Goal: Information Seeking & Learning: Learn about a topic

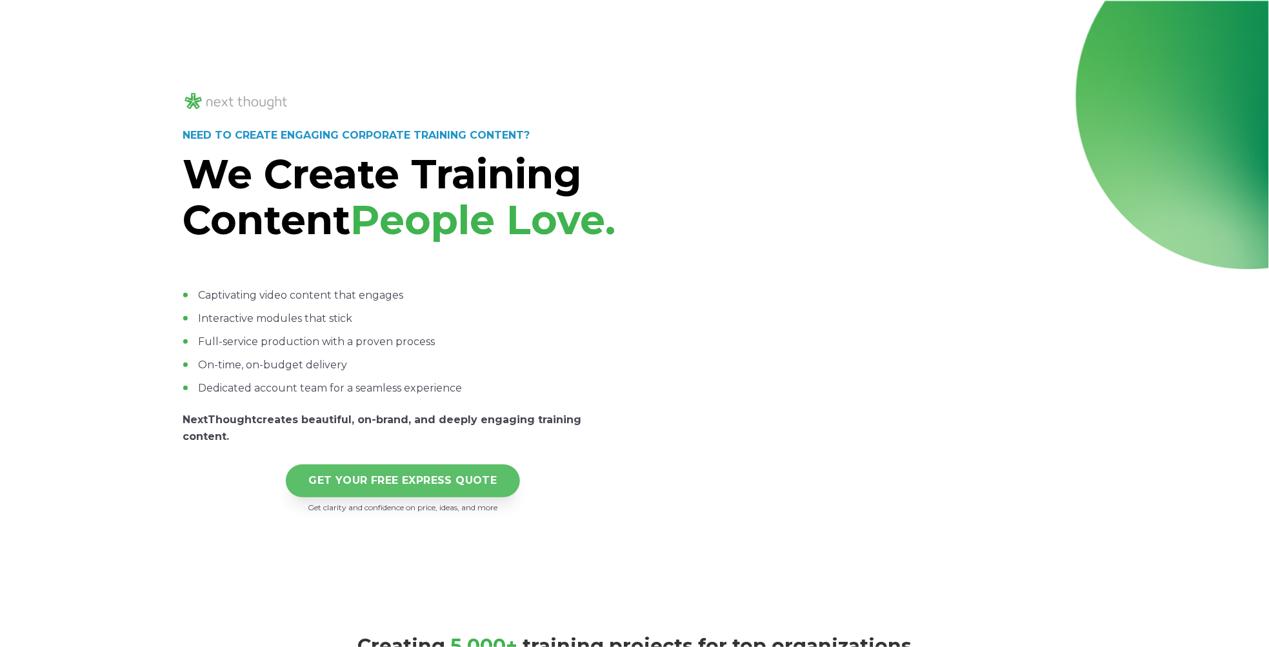
click at [402, 497] on link "GET YOUR FREE EXPRESS QUOTE" at bounding box center [403, 480] width 235 height 33
click at [363, 497] on link "GET YOUR FREE EXPRESS QUOTE" at bounding box center [403, 480] width 235 height 33
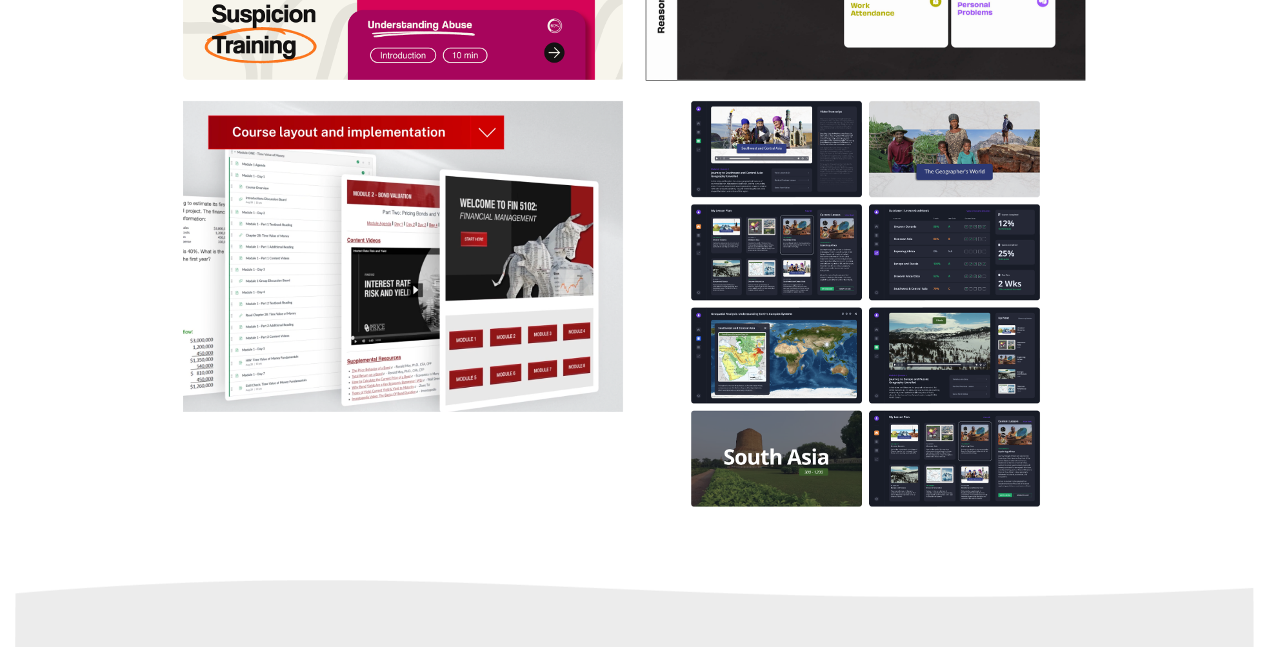
scroll to position [2443, 0]
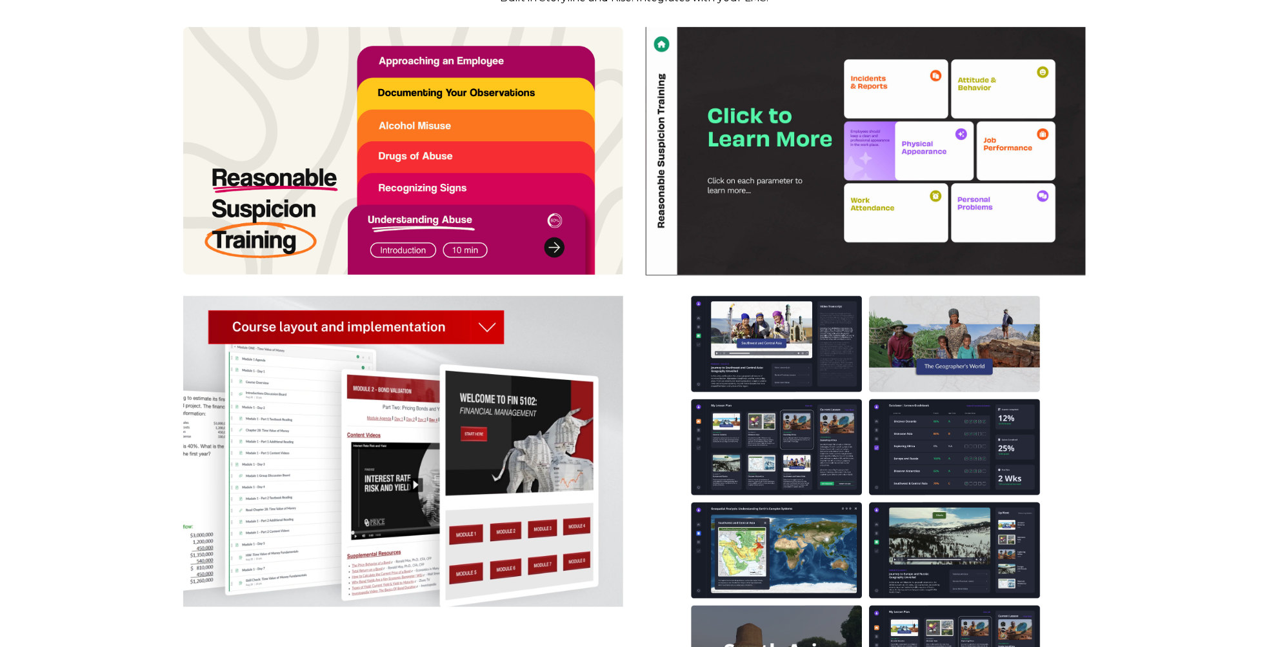
click at [550, 275] on img at bounding box center [403, 151] width 440 height 248
click at [401, 241] on img at bounding box center [403, 151] width 440 height 248
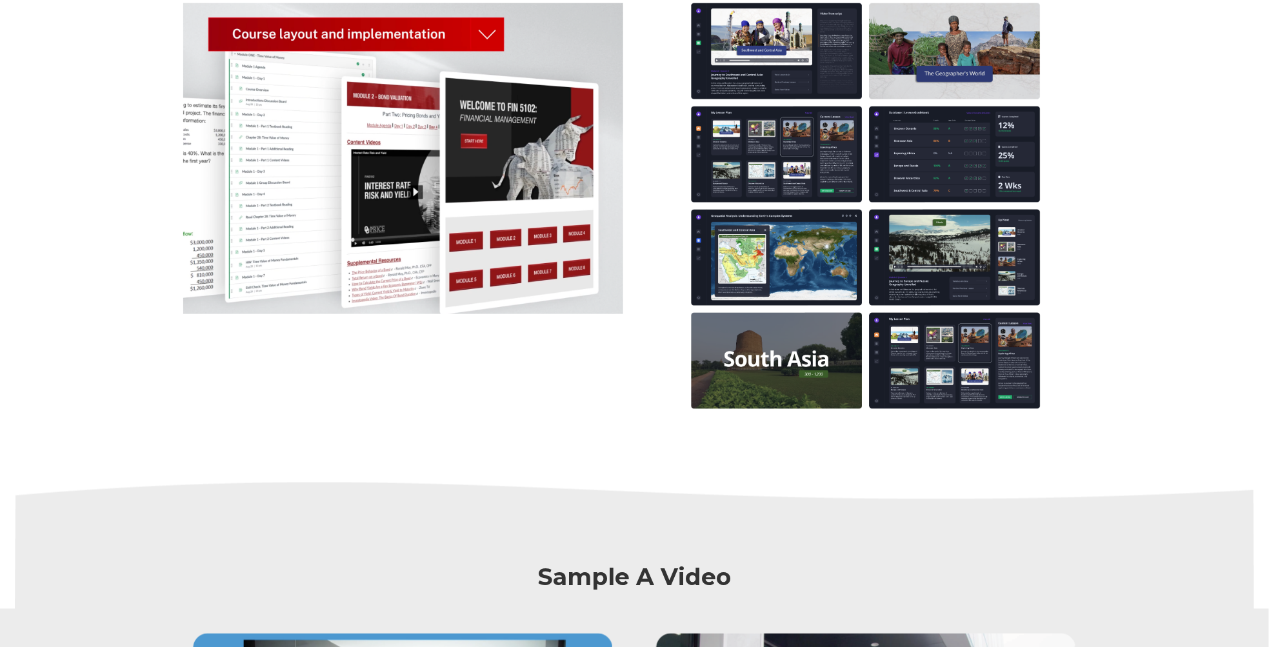
click at [397, 250] on img at bounding box center [403, 158] width 440 height 311
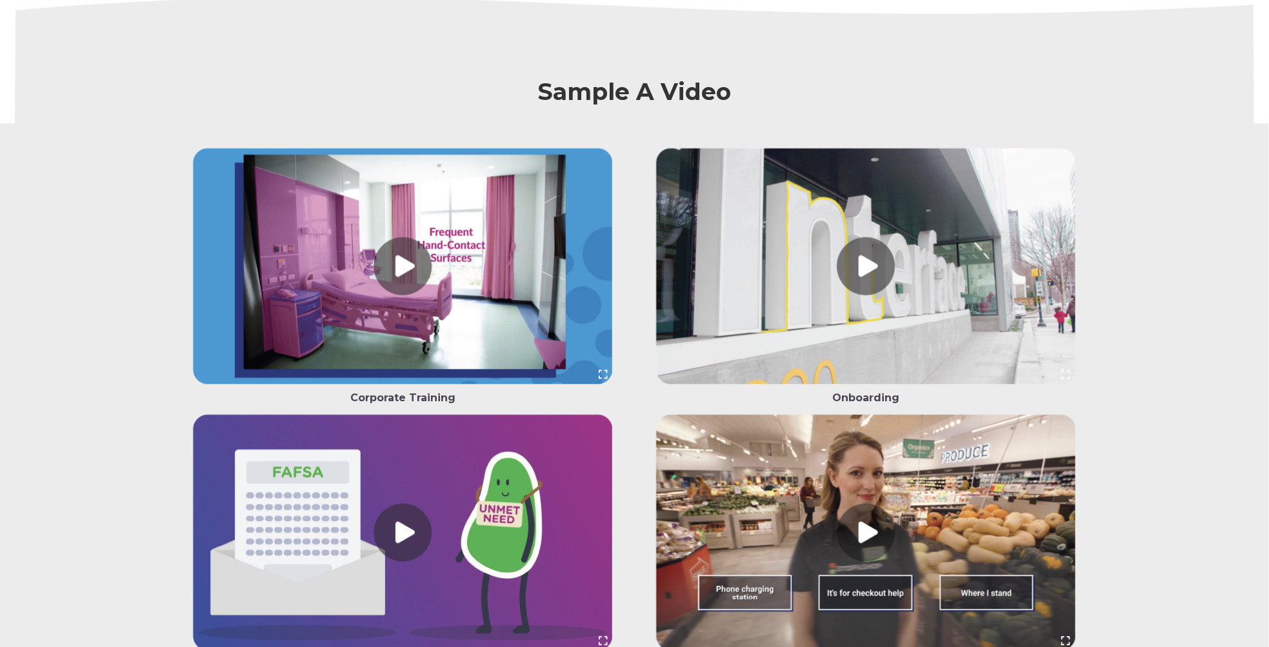
scroll to position [3225, 0]
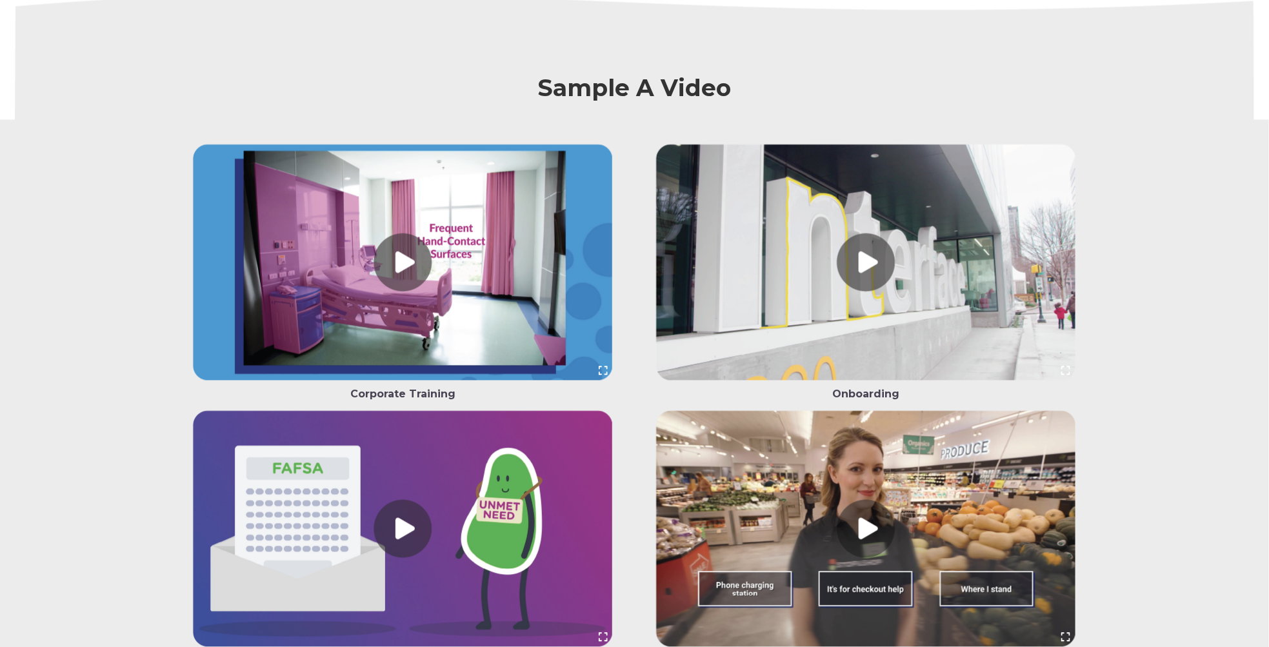
click at [408, 288] on link at bounding box center [403, 265] width 440 height 242
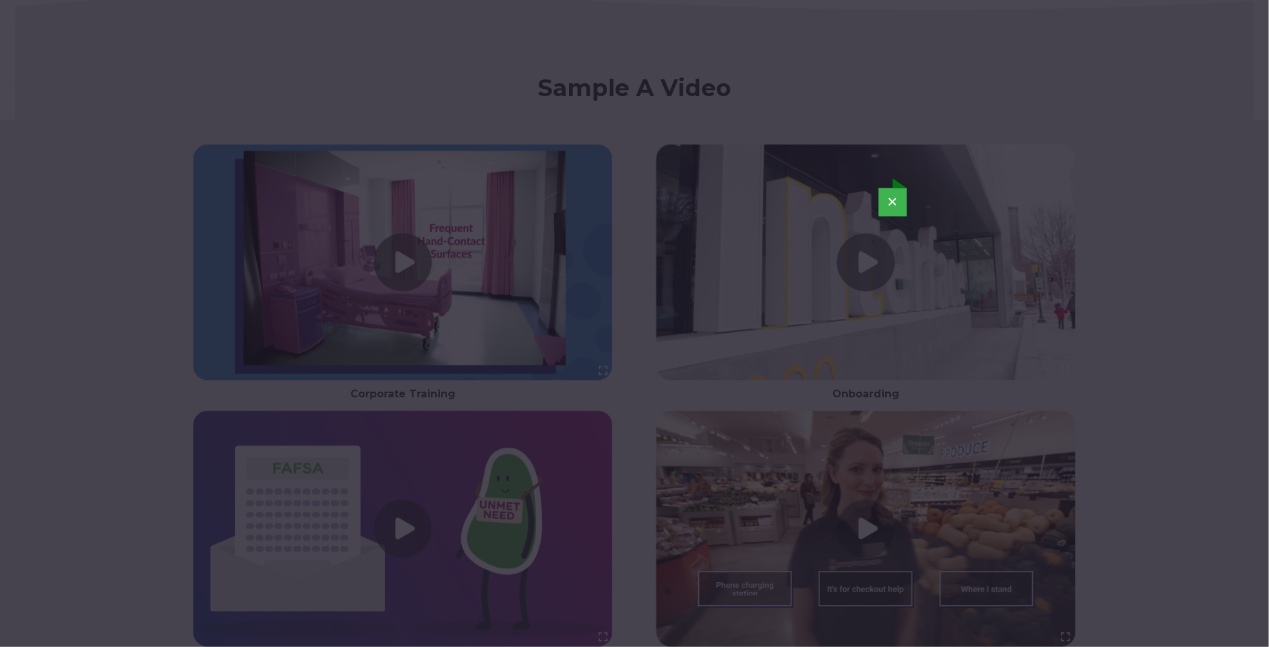
click at [898, 196] on button "×" at bounding box center [892, 202] width 28 height 28
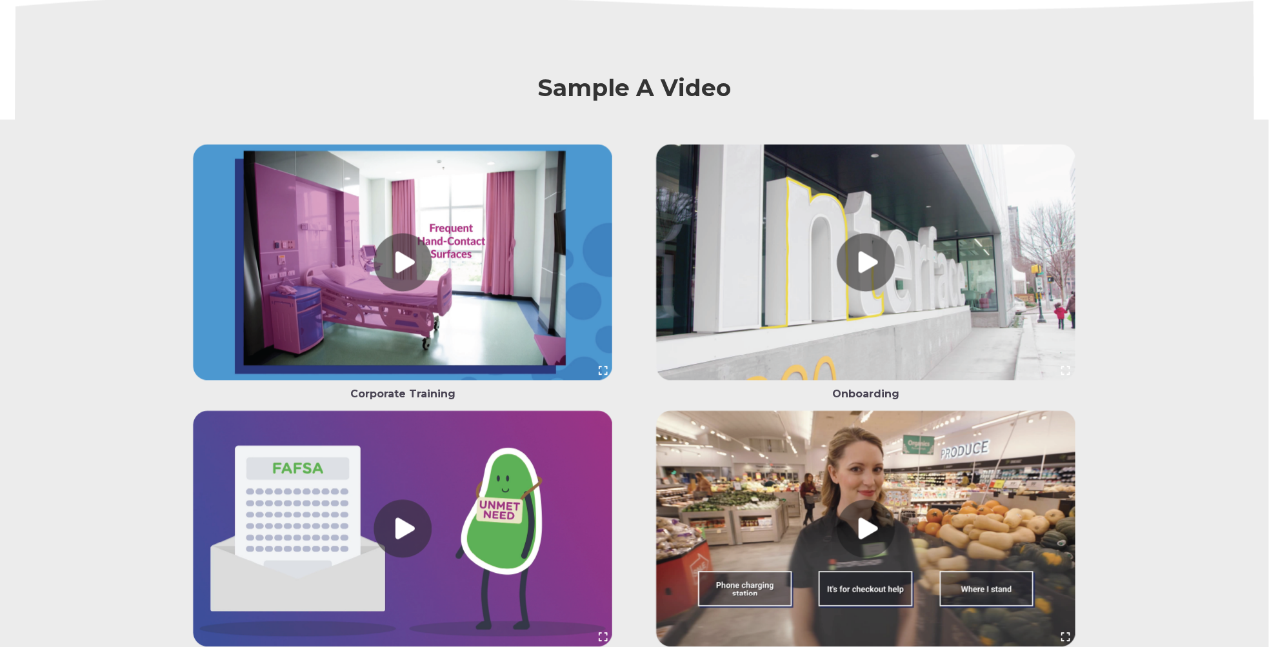
click at [864, 290] on link at bounding box center [866, 265] width 440 height 242
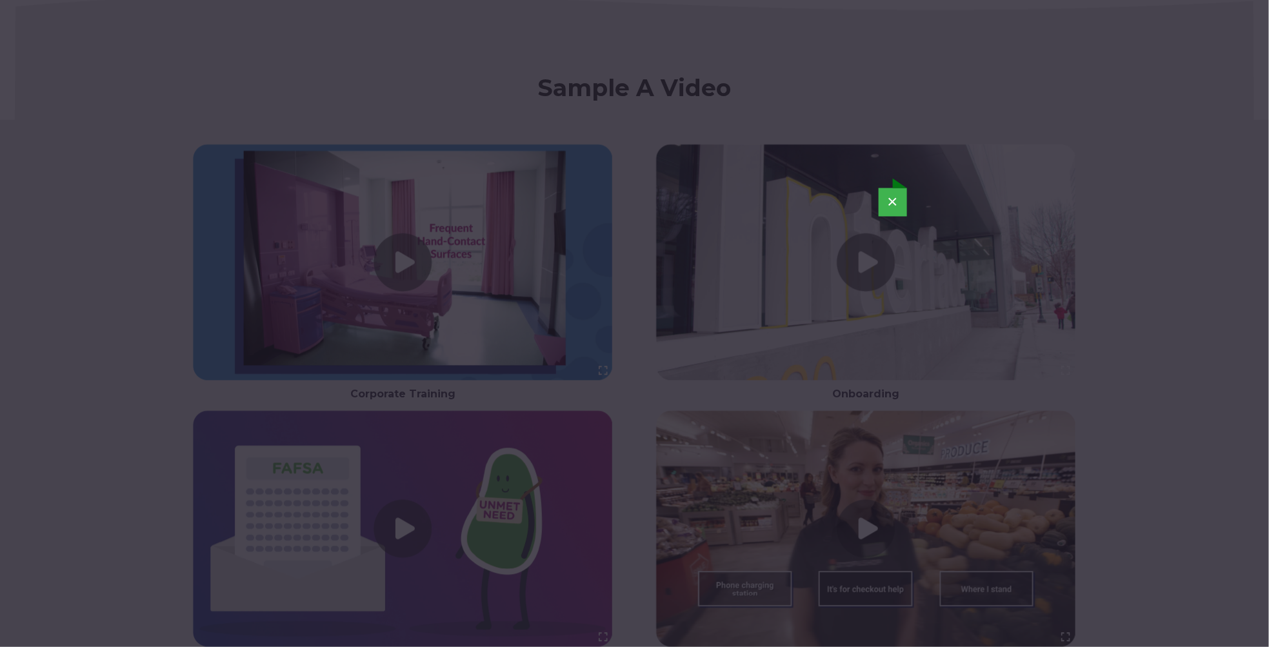
click at [894, 202] on button "×" at bounding box center [892, 202] width 28 height 28
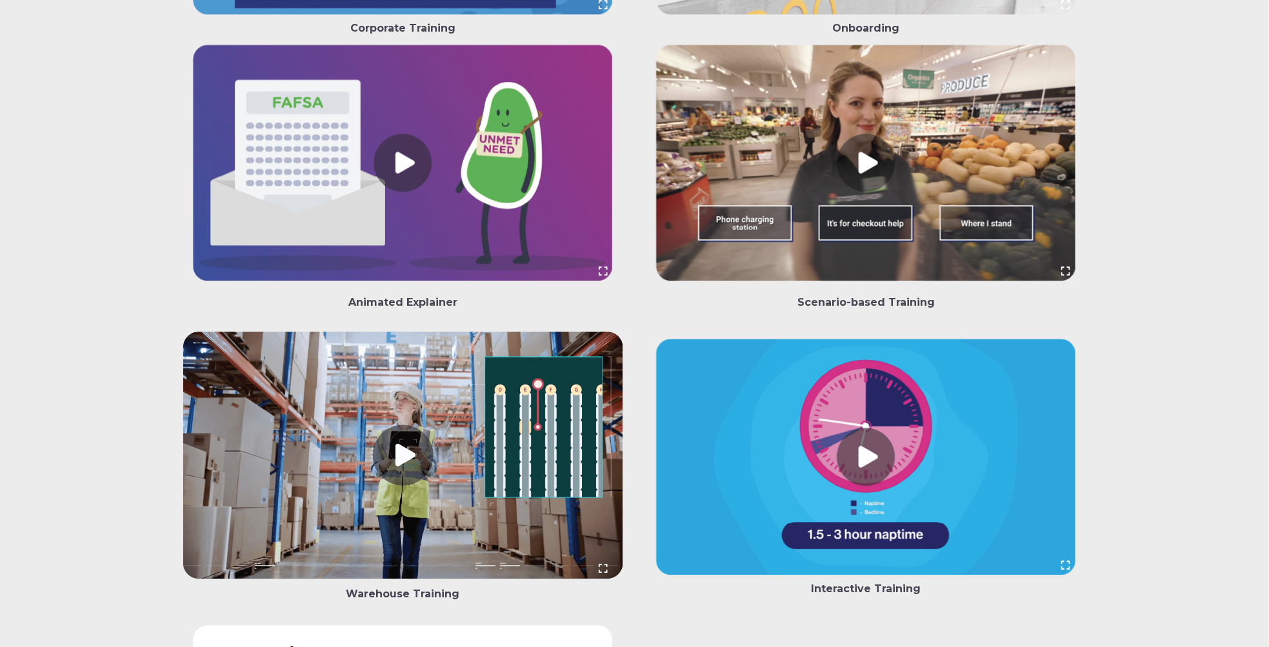
scroll to position [3616, 0]
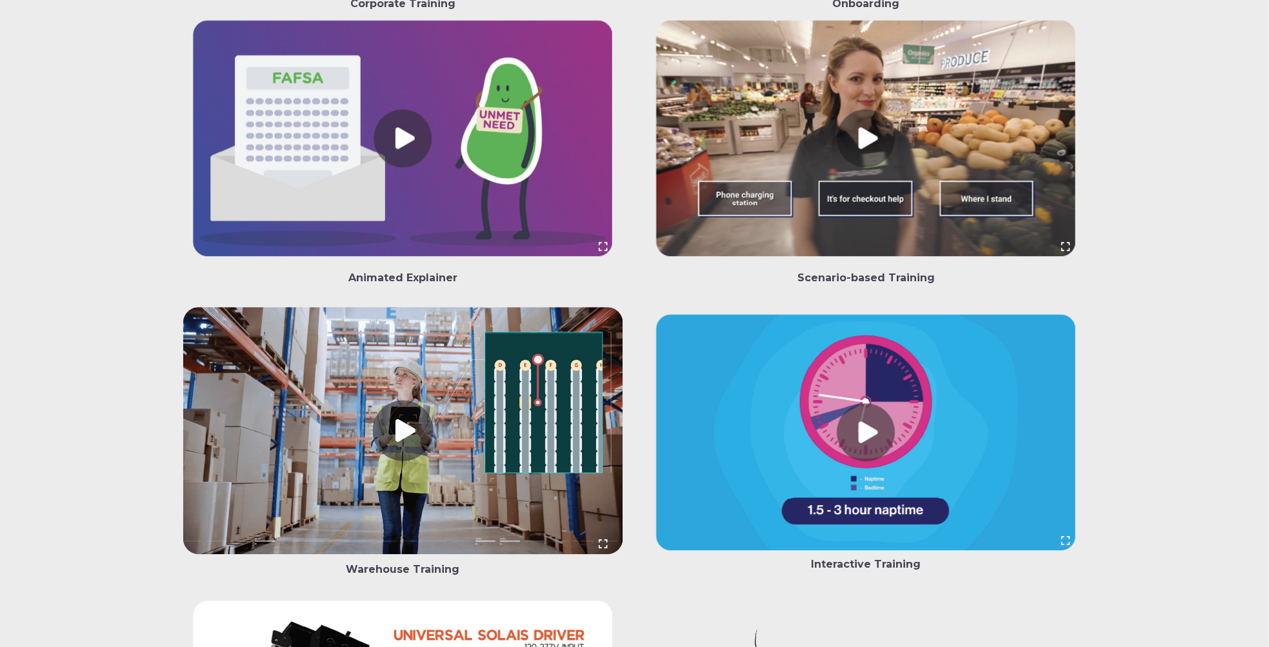
click at [868, 164] on link at bounding box center [866, 141] width 440 height 242
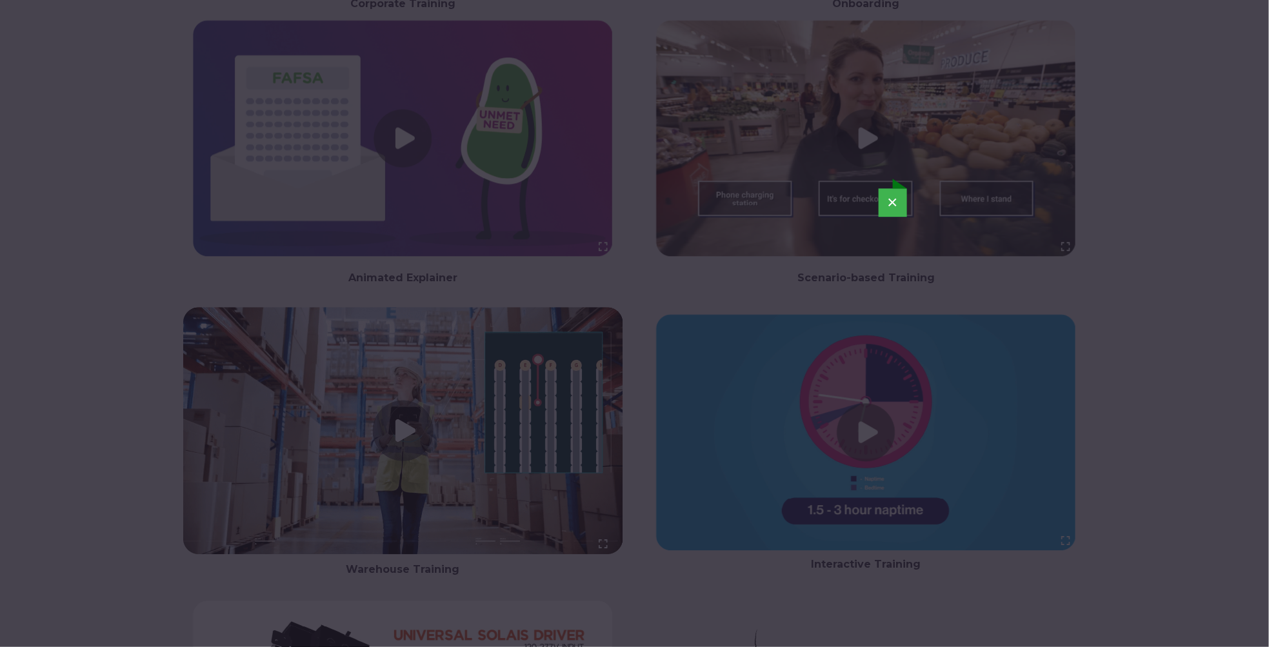
click at [891, 201] on button "×" at bounding box center [892, 202] width 28 height 28
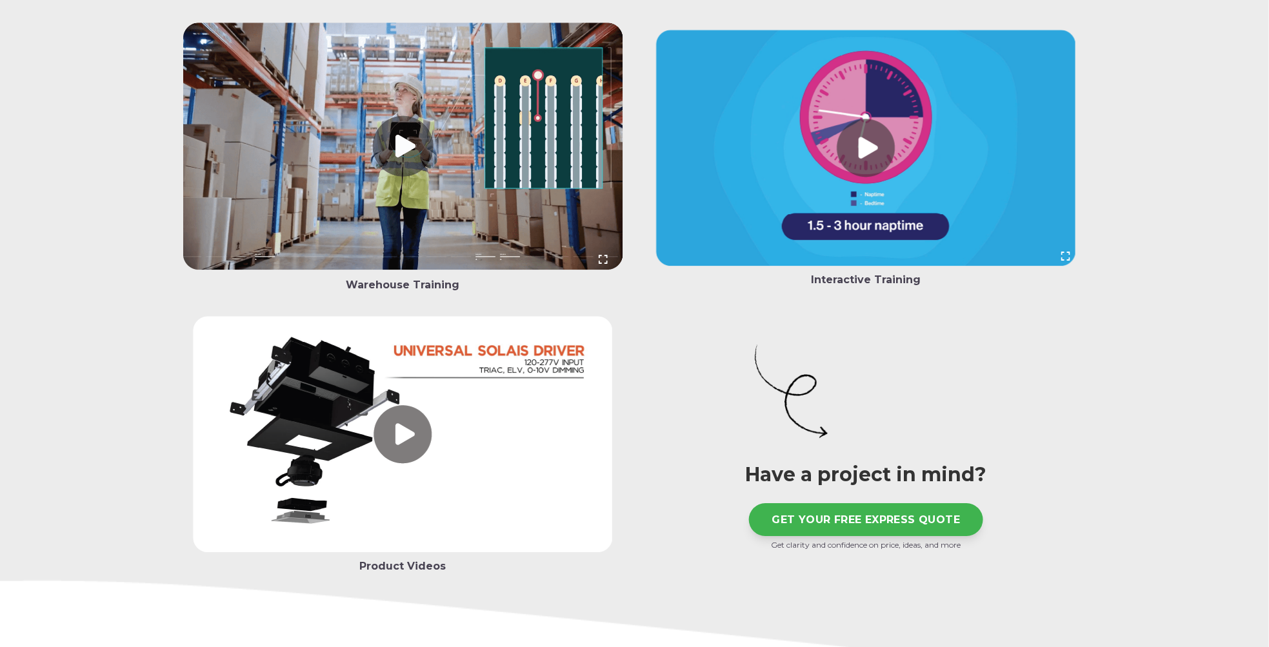
scroll to position [3909, 0]
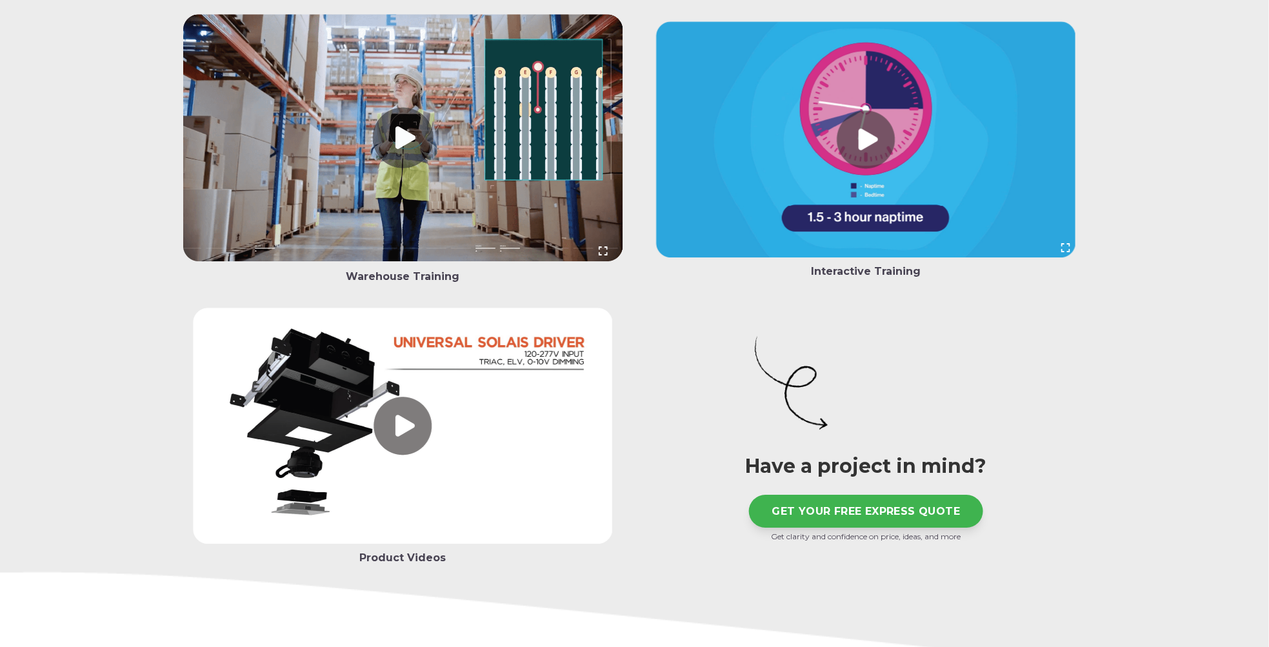
click at [874, 166] on link at bounding box center [866, 142] width 440 height 242
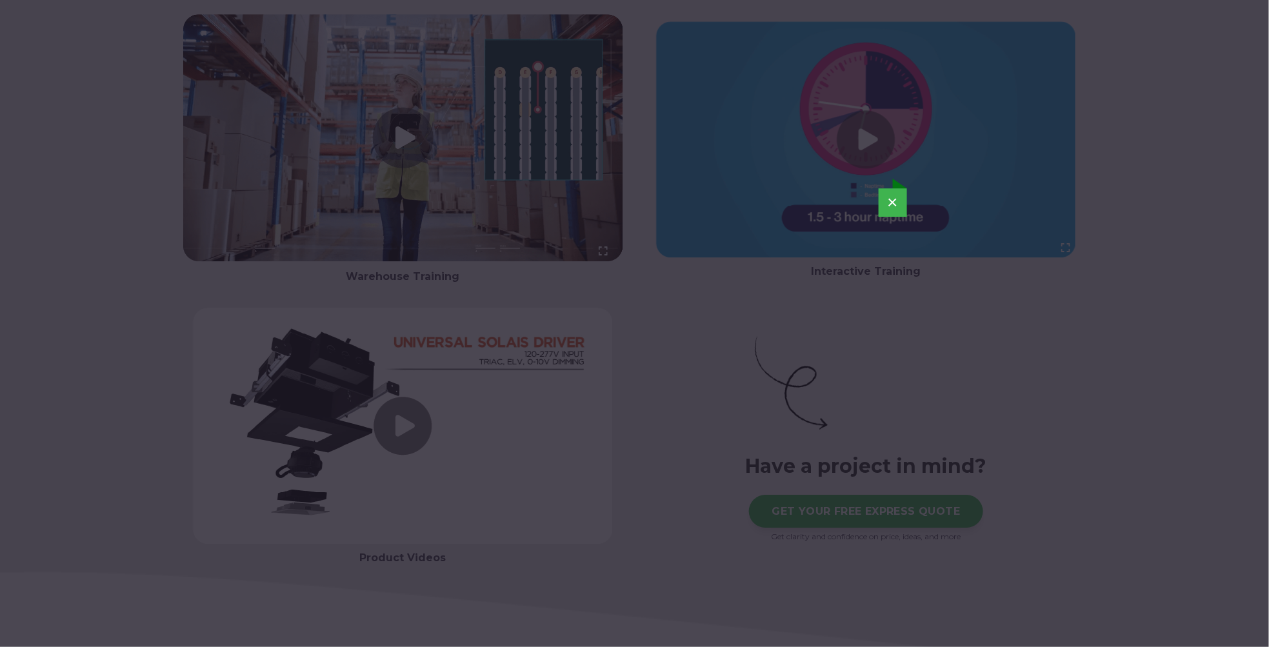
click at [893, 198] on button "×" at bounding box center [892, 202] width 28 height 28
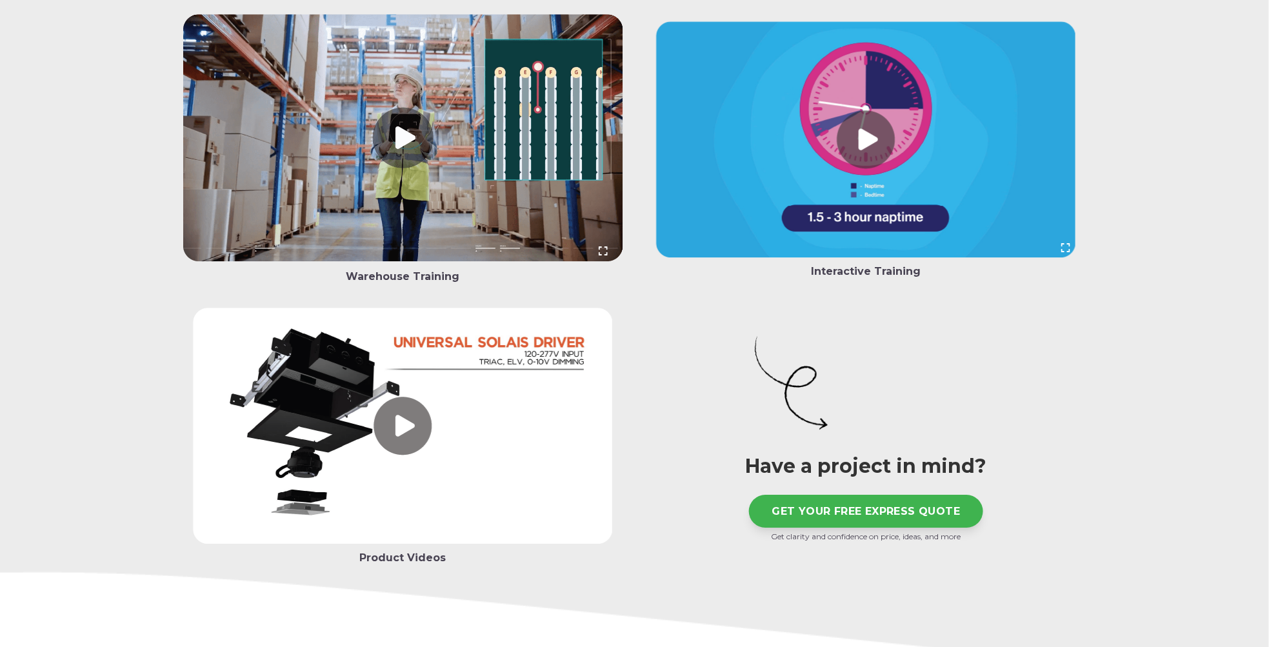
click at [381, 151] on link at bounding box center [403, 140] width 440 height 253
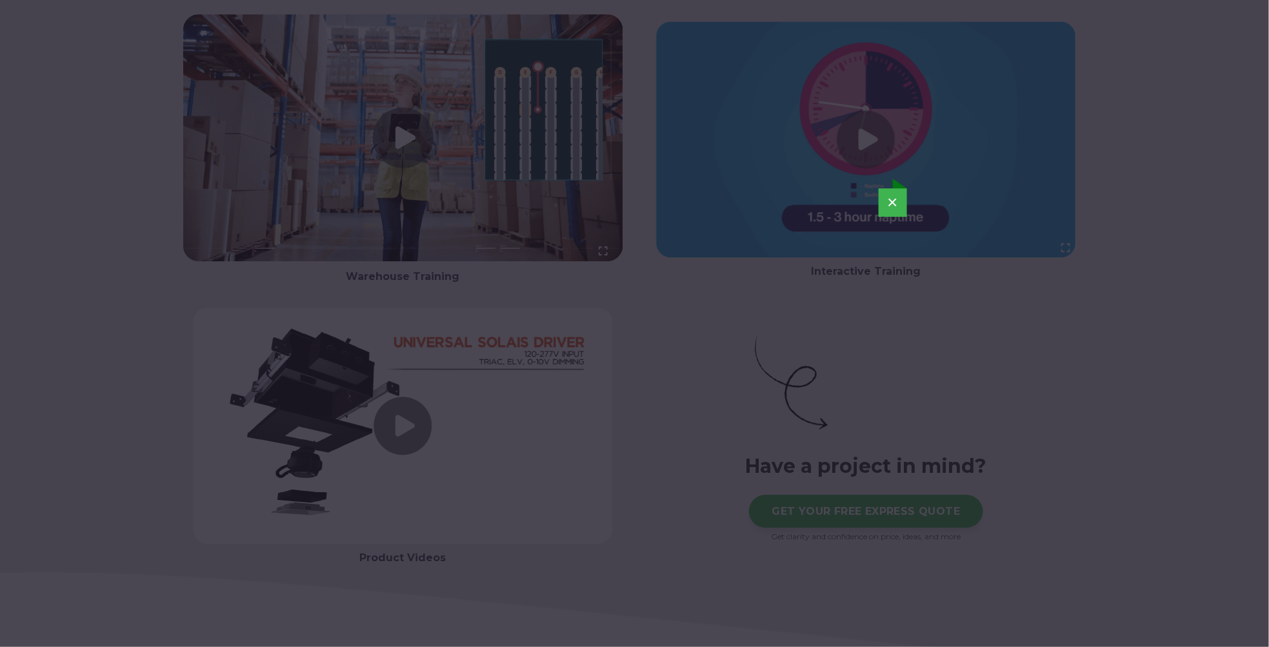
click at [893, 200] on button "×" at bounding box center [892, 202] width 28 height 28
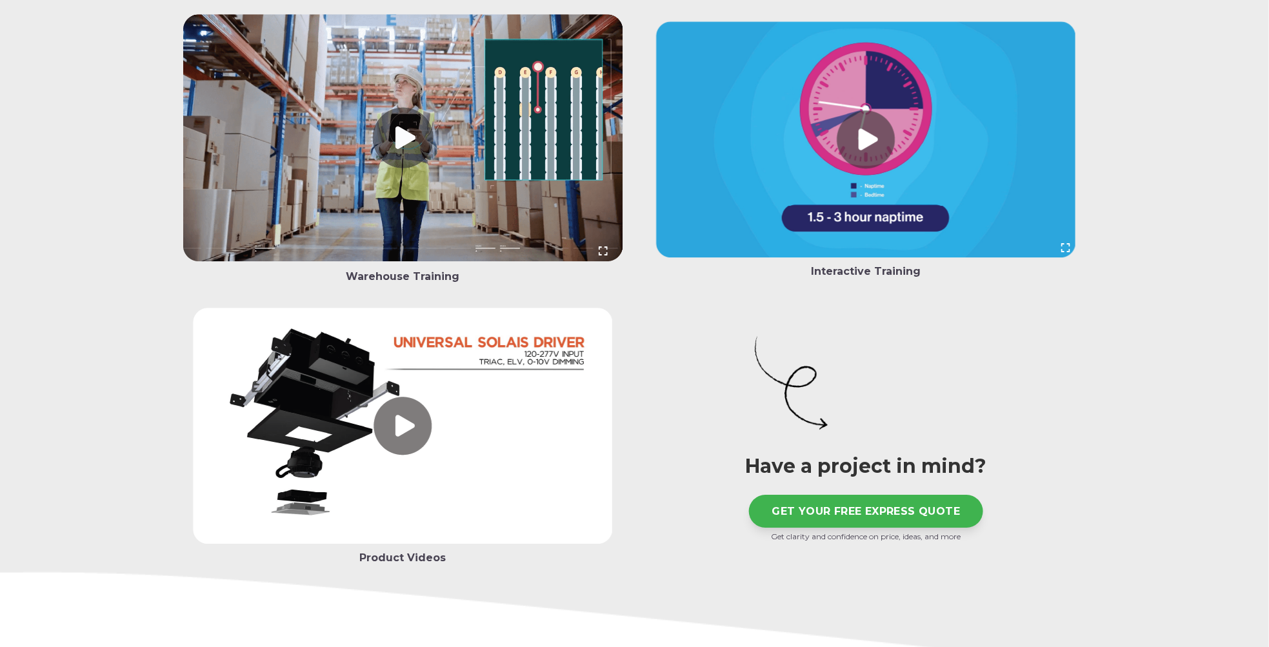
click at [671, 367] on div at bounding box center [791, 383] width 290 height 103
